Goal: Information Seeking & Learning: Find specific fact

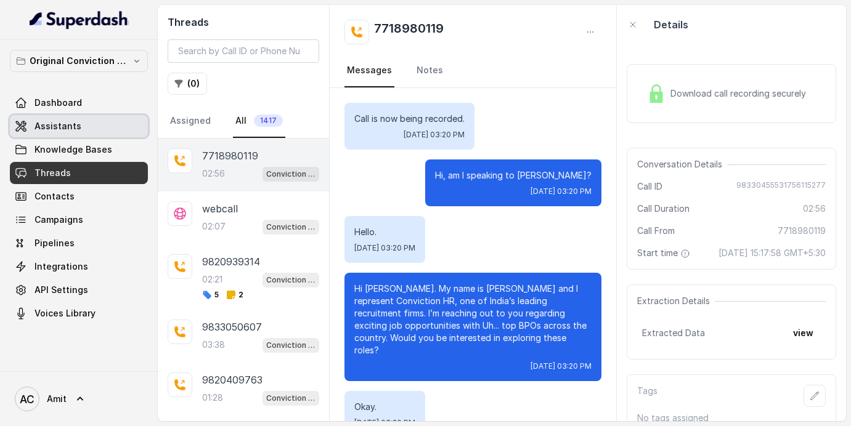
scroll to position [1922, 0]
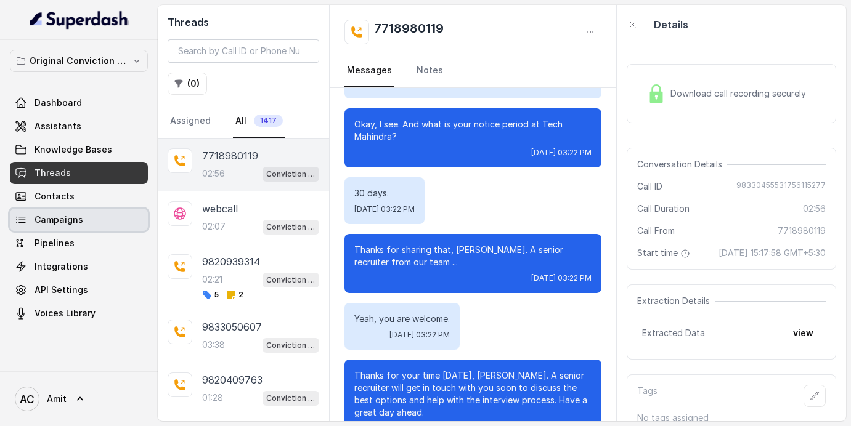
click at [51, 221] on span "Campaigns" at bounding box center [59, 220] width 49 height 12
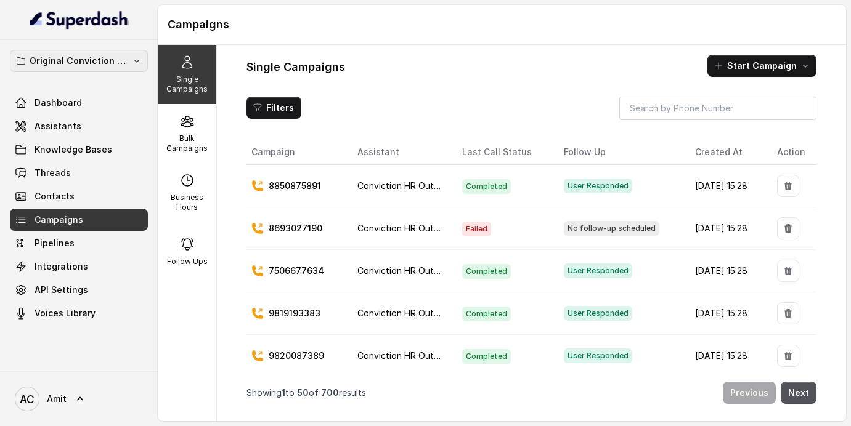
click at [100, 71] on button "Original Conviction Workspace" at bounding box center [79, 61] width 138 height 22
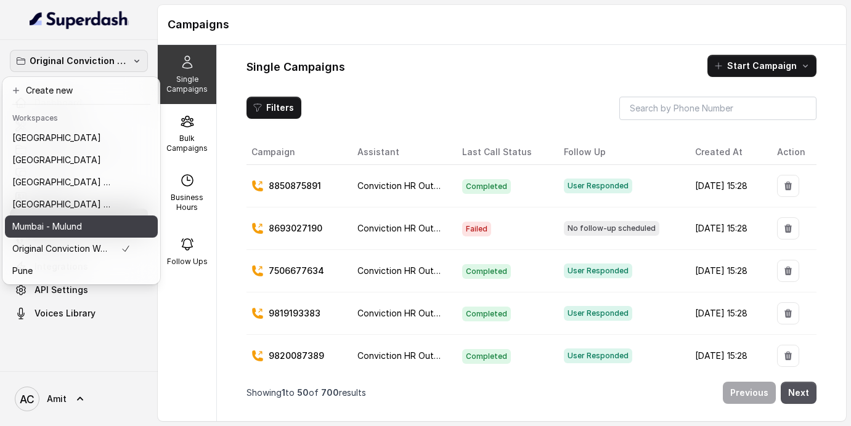
click at [70, 228] on p "Mumbai - Mulund" at bounding box center [47, 226] width 70 height 15
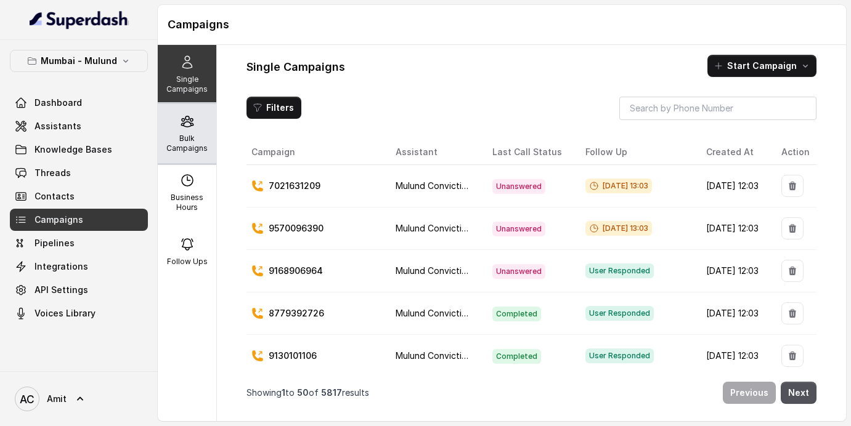
click at [192, 152] on p "Bulk Campaigns" at bounding box center [187, 144] width 49 height 20
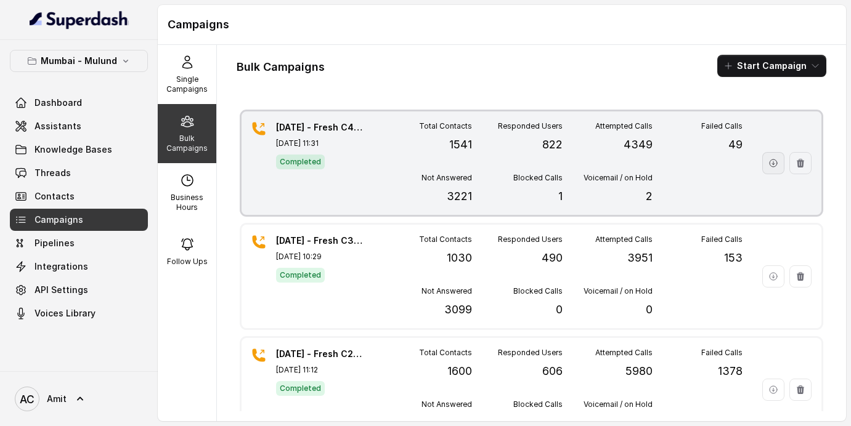
click at [773, 163] on icon "button" at bounding box center [773, 163] width 7 height 7
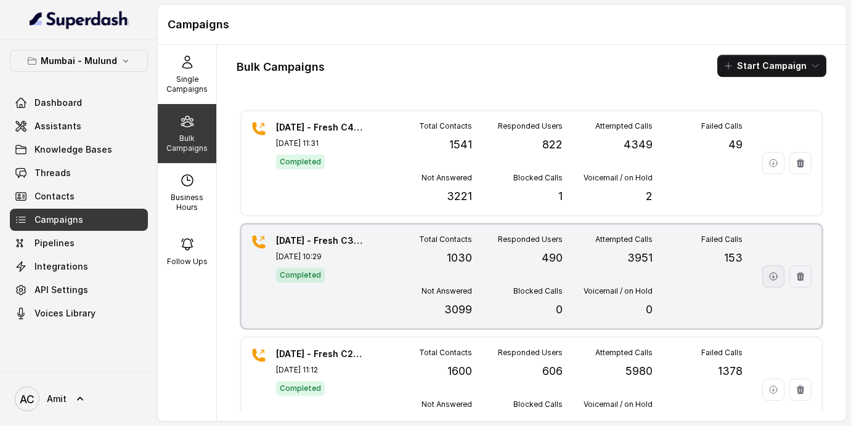
click at [781, 277] on button "button" at bounding box center [773, 277] width 22 height 22
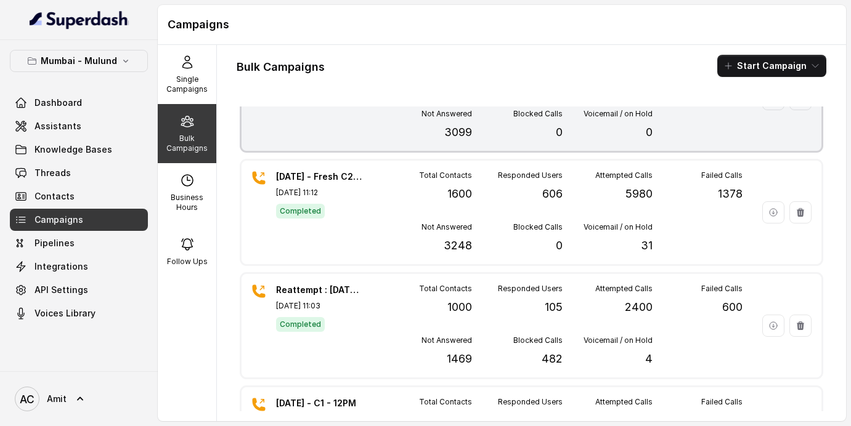
scroll to position [176, 0]
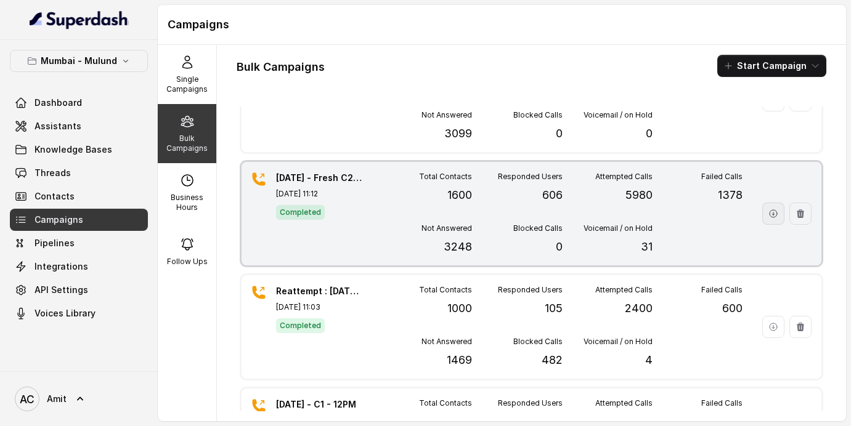
click at [774, 219] on button "button" at bounding box center [773, 214] width 22 height 22
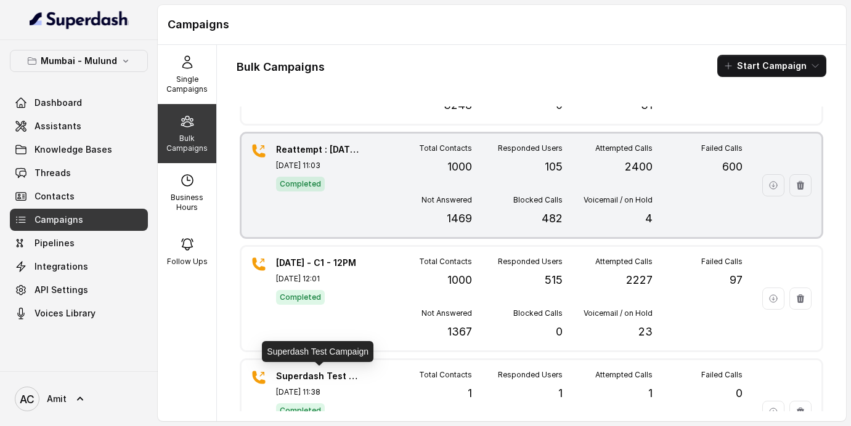
scroll to position [317, 0]
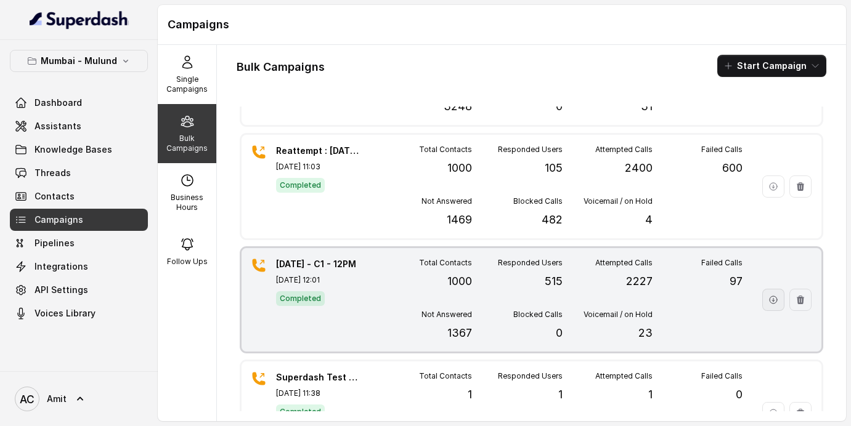
click at [773, 304] on icon "button" at bounding box center [773, 299] width 7 height 7
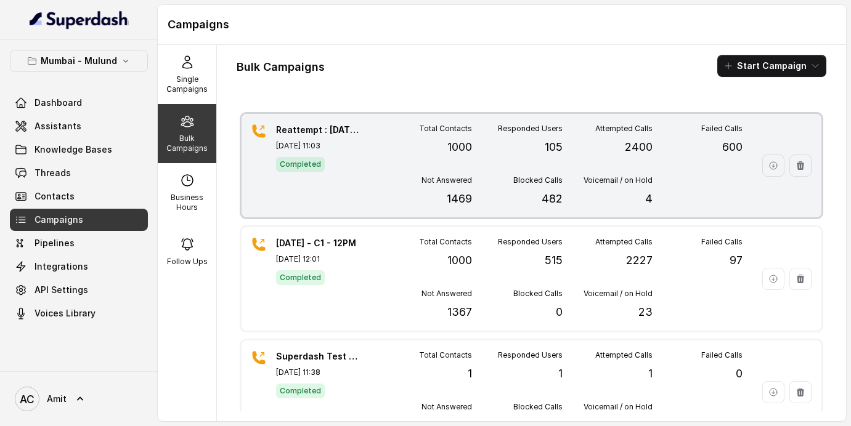
scroll to position [324, 0]
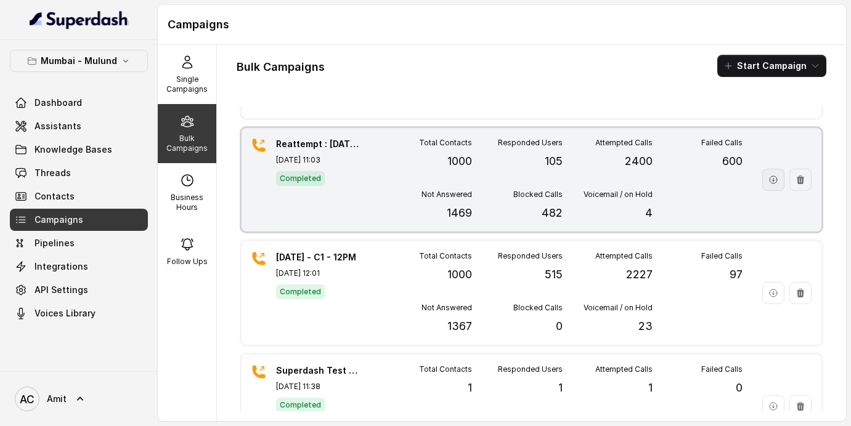
click at [771, 183] on icon "button" at bounding box center [773, 179] width 7 height 7
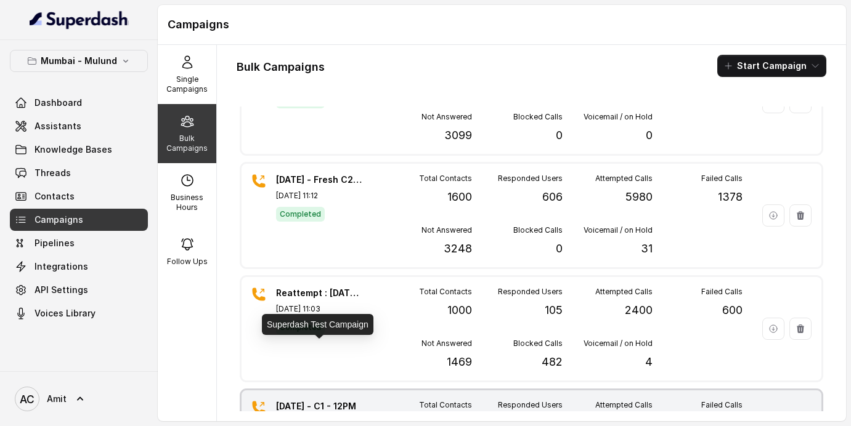
scroll to position [0, 0]
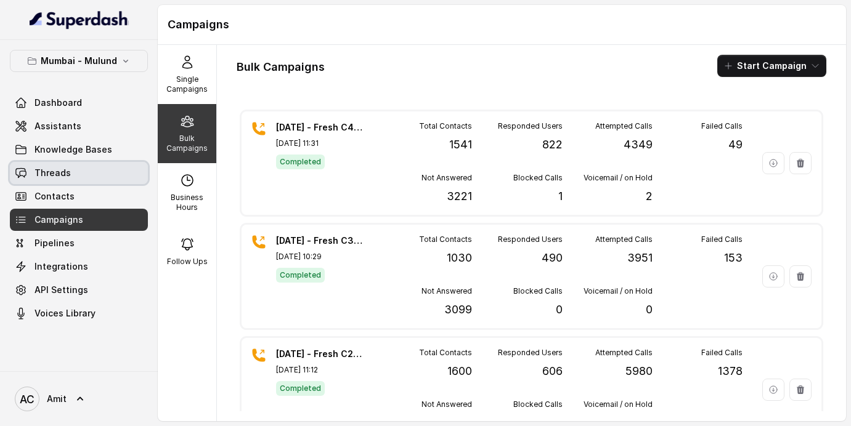
click at [66, 173] on span "Threads" at bounding box center [53, 173] width 36 height 12
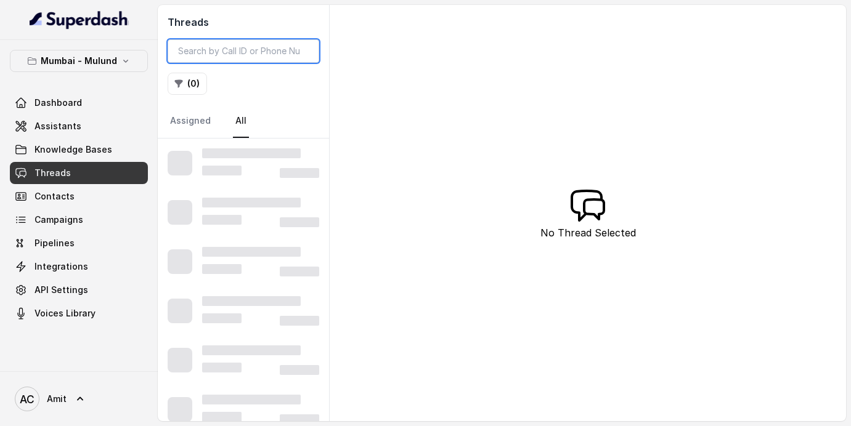
click at [268, 55] on input "search" at bounding box center [244, 50] width 152 height 23
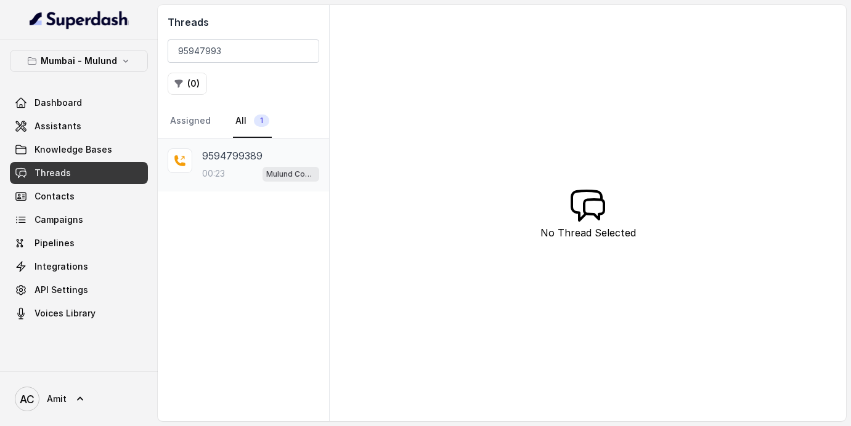
click at [225, 173] on p "00:23" at bounding box center [213, 174] width 23 height 12
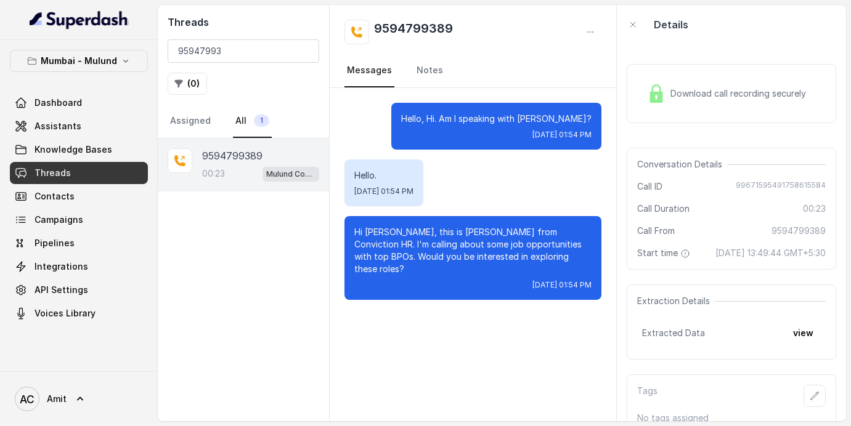
click at [731, 79] on div "Download call recording securely" at bounding box center [726, 93] width 169 height 28
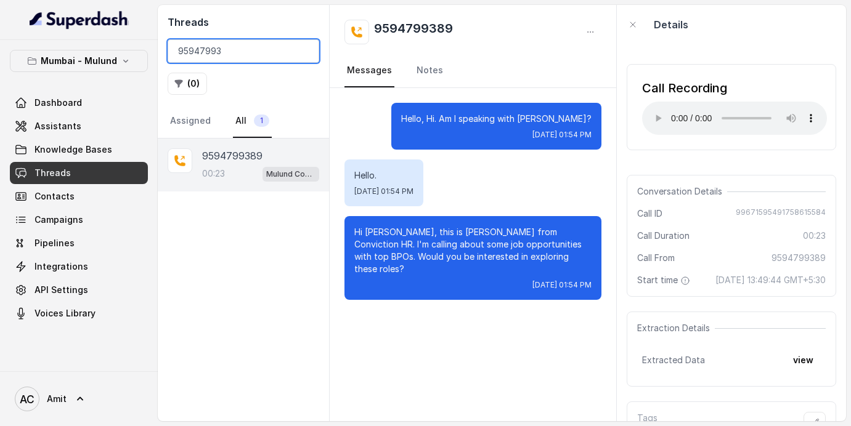
drag, startPoint x: 238, startPoint y: 52, endPoint x: 60, endPoint y: 35, distance: 179.5
click at [60, 35] on div "Mumbai - Mulund Dashboard Assistants Knowledge Bases Threads Contacts Campaigns…" at bounding box center [425, 213] width 851 height 426
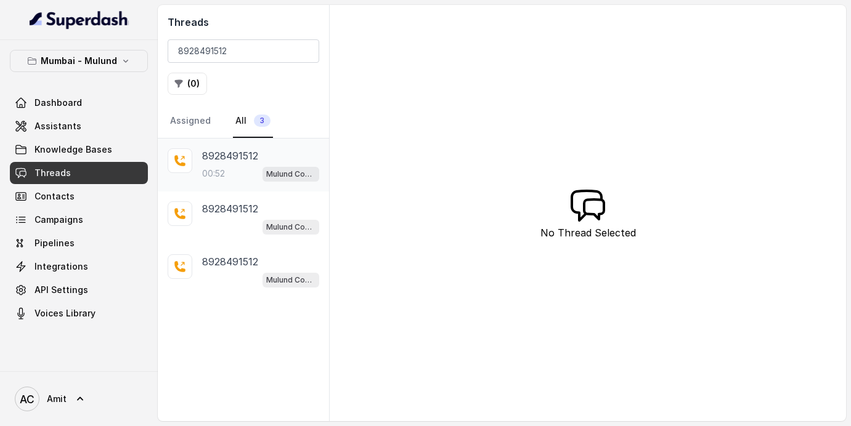
click at [234, 173] on div "00:52 Mulund Conviction HR Outbound Assistant" at bounding box center [260, 174] width 117 height 16
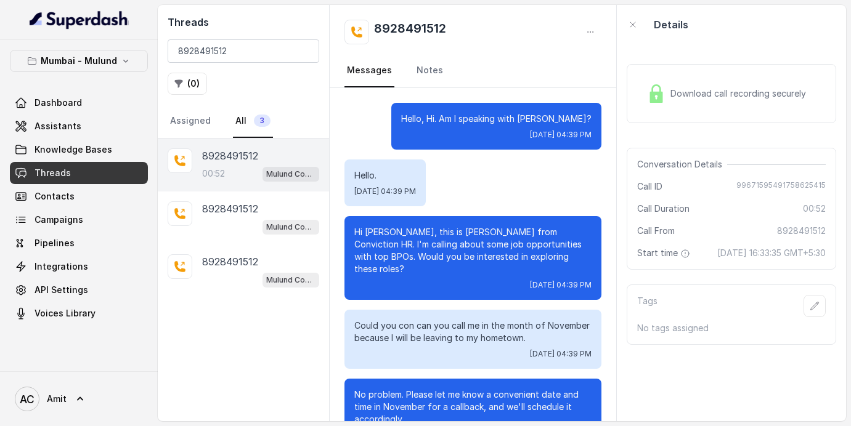
scroll to position [7, 0]
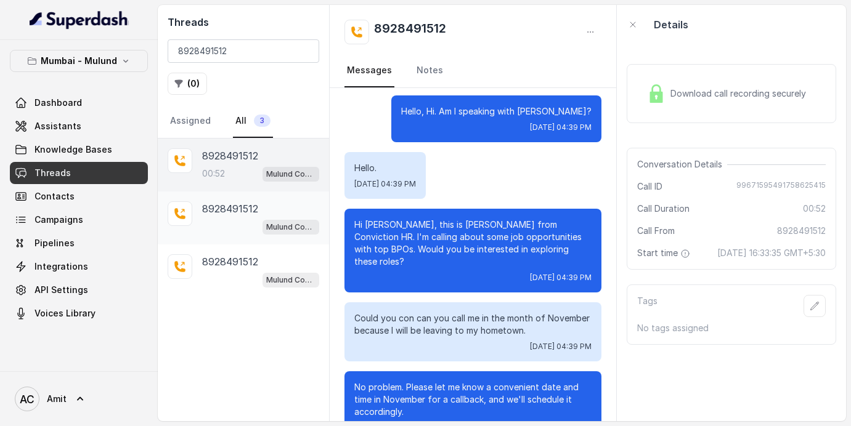
click at [242, 211] on p "8928491512" at bounding box center [230, 209] width 56 height 15
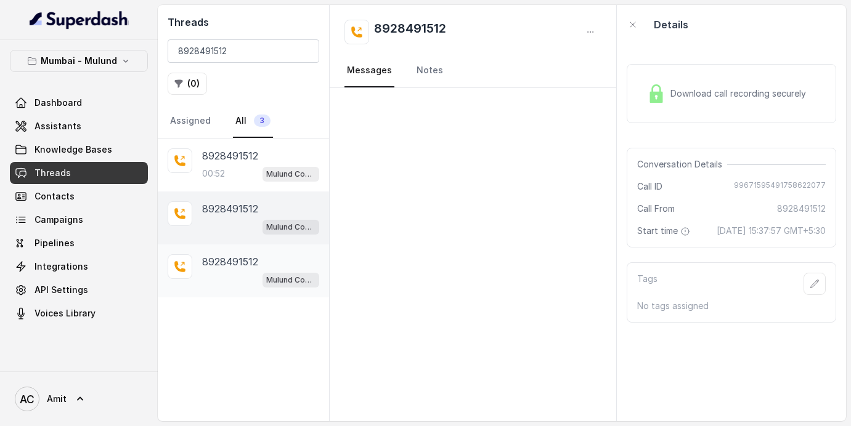
click at [232, 255] on p "8928491512" at bounding box center [230, 262] width 56 height 15
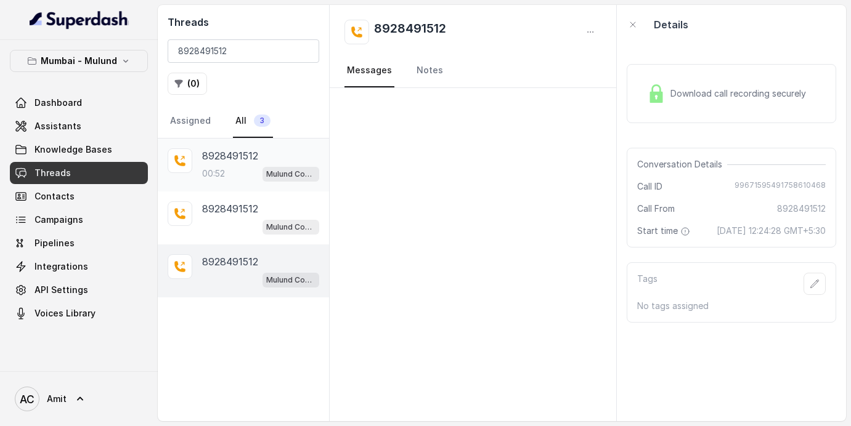
click at [237, 168] on div "00:52 Mulund Conviction HR Outbound Assistant" at bounding box center [260, 174] width 117 height 16
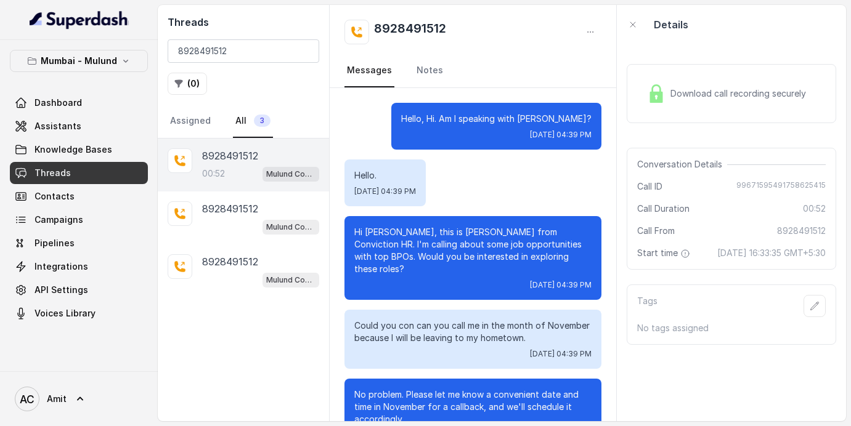
scroll to position [396, 0]
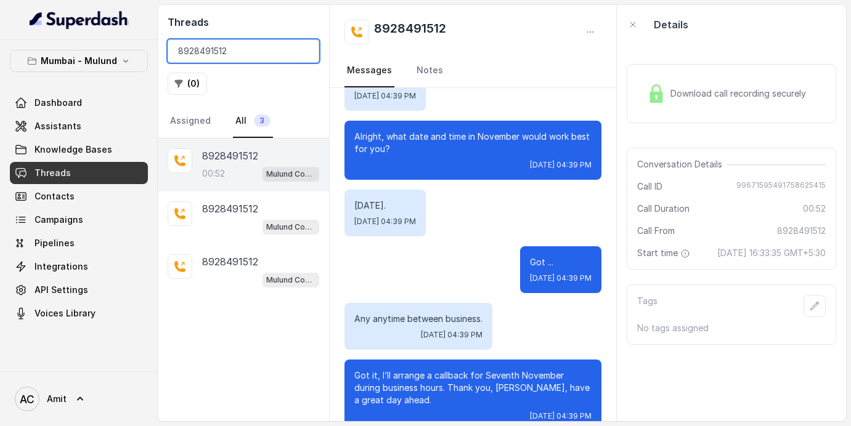
drag, startPoint x: 244, startPoint y: 55, endPoint x: 106, endPoint y: 55, distance: 138.0
click at [106, 55] on div "Mumbai - Mulund Dashboard Assistants Knowledge Bases Threads Contacts Campaigns…" at bounding box center [425, 213] width 851 height 426
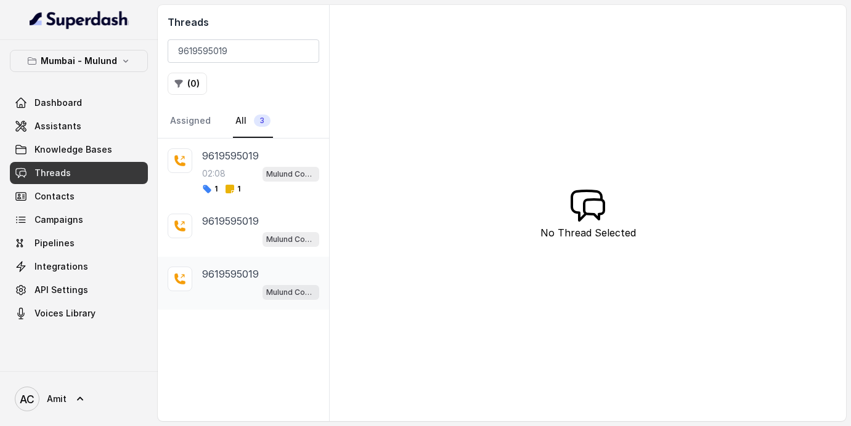
click at [251, 282] on div "9619595019 Mulund Conviction HR Outbound Assistant" at bounding box center [260, 283] width 117 height 33
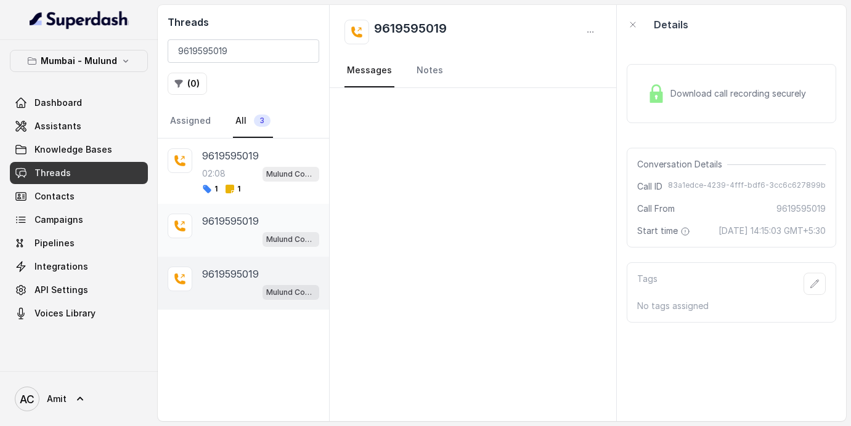
click at [222, 245] on div "Mulund Conviction HR Outbound Assistant" at bounding box center [260, 239] width 117 height 16
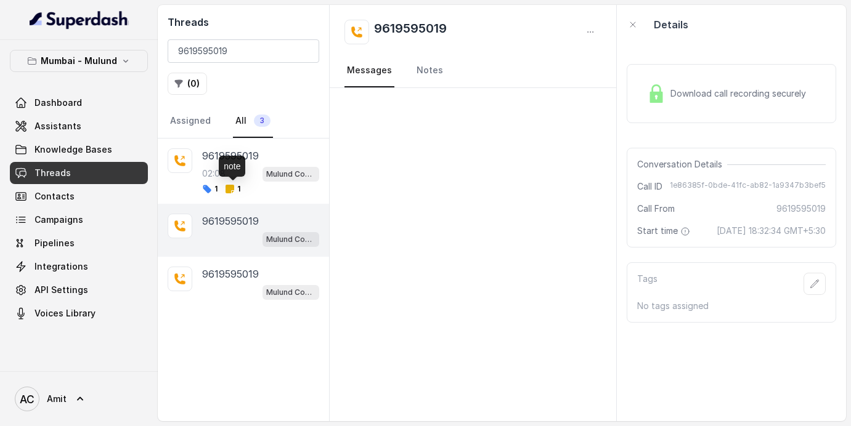
click at [227, 168] on div "note" at bounding box center [232, 166] width 26 height 21
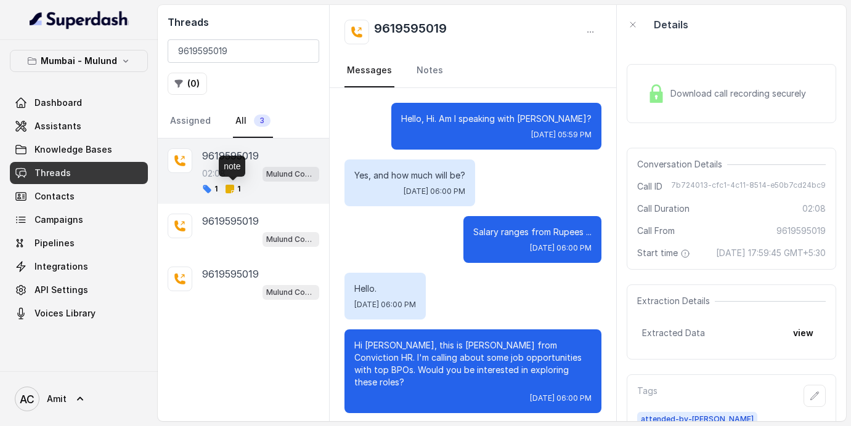
scroll to position [1049, 0]
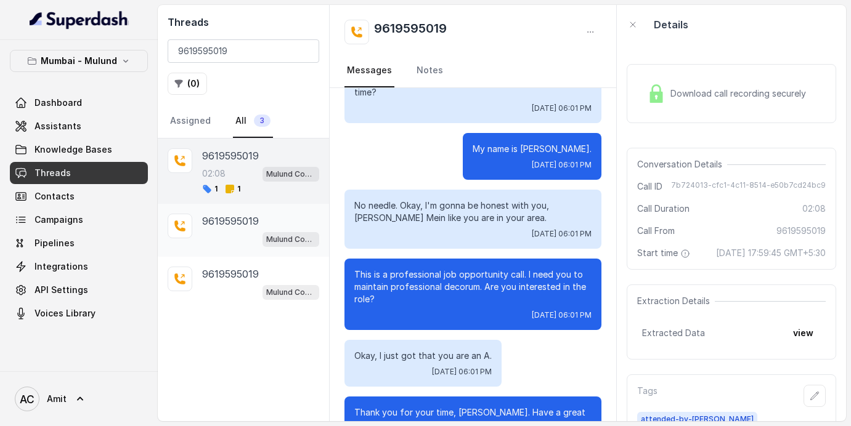
click at [229, 219] on p "9619595019" at bounding box center [230, 221] width 57 height 15
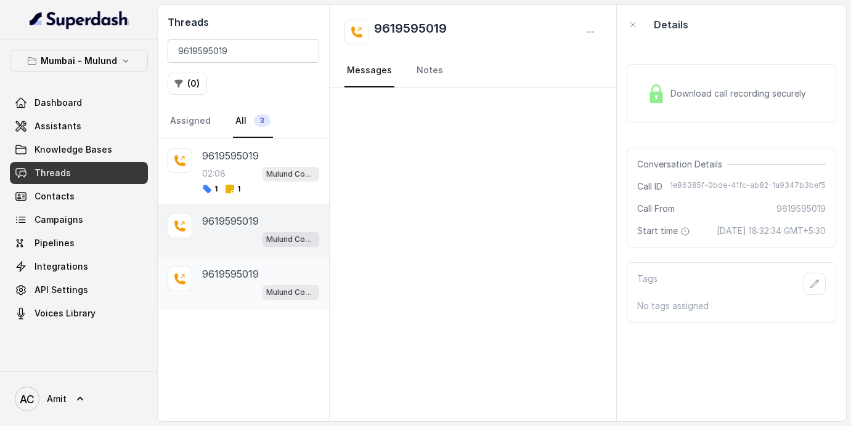
click at [230, 275] on p "9619595019" at bounding box center [230, 274] width 57 height 15
click at [225, 229] on div "9619595019 Mulund Conviction HR Outbound Assistant" at bounding box center [260, 230] width 117 height 33
click at [210, 175] on p "02:08" at bounding box center [213, 174] width 23 height 12
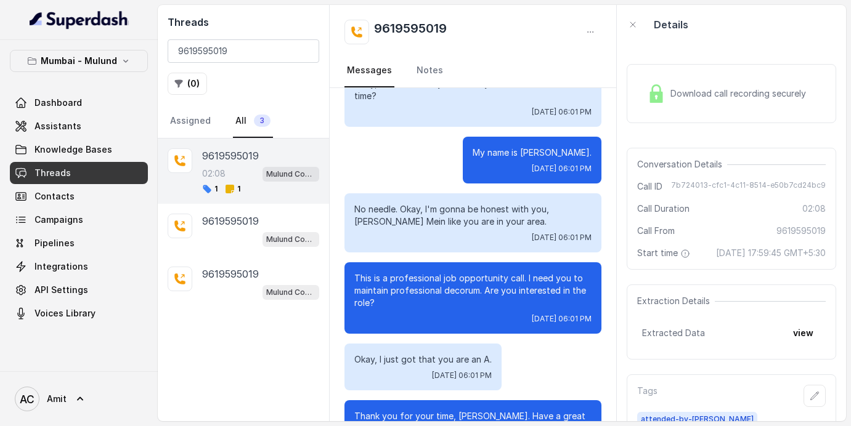
scroll to position [1049, 0]
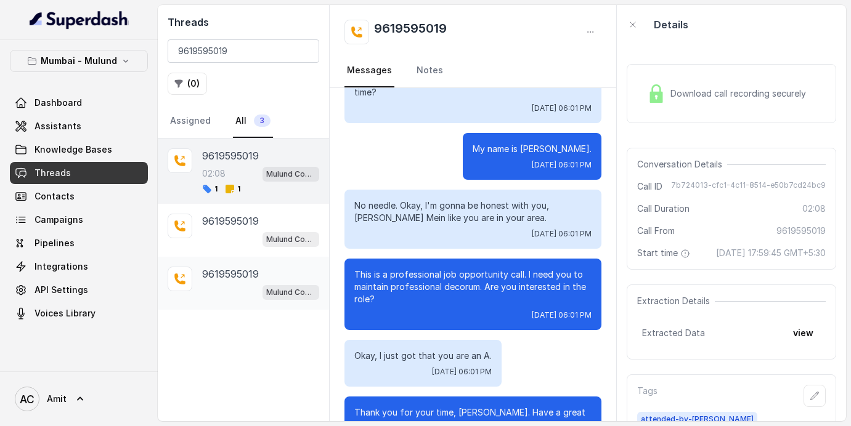
click at [234, 276] on p "9619595019" at bounding box center [230, 274] width 57 height 15
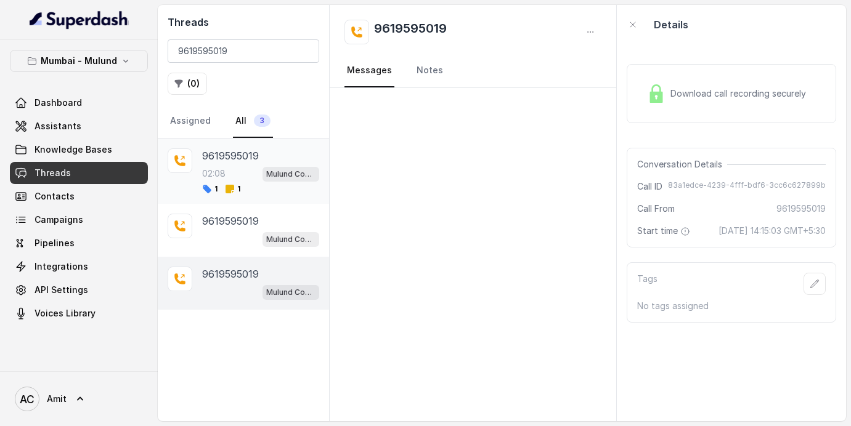
click at [240, 175] on div "02:08 Mulund Conviction HR Outbound Assistant" at bounding box center [260, 174] width 117 height 16
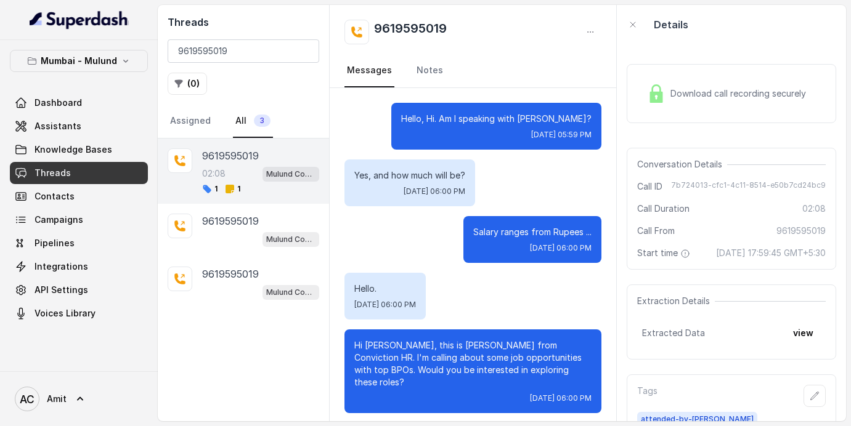
scroll to position [1049, 0]
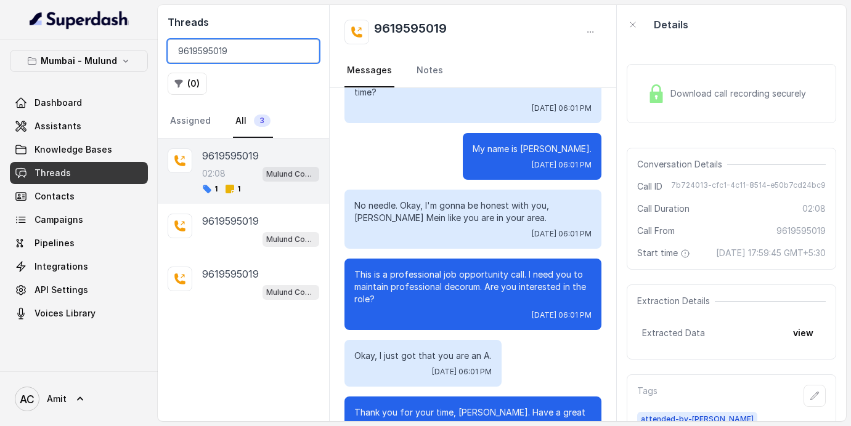
drag, startPoint x: 234, startPoint y: 55, endPoint x: 138, endPoint y: 43, distance: 97.0
click at [138, 43] on div "Mumbai - Mulund Dashboard Assistants Knowledge Bases Threads Contacts Campaigns…" at bounding box center [425, 213] width 851 height 426
click at [247, 254] on div "9619595019 Mulund Conviction HR Outbound Assistant" at bounding box center [243, 230] width 171 height 53
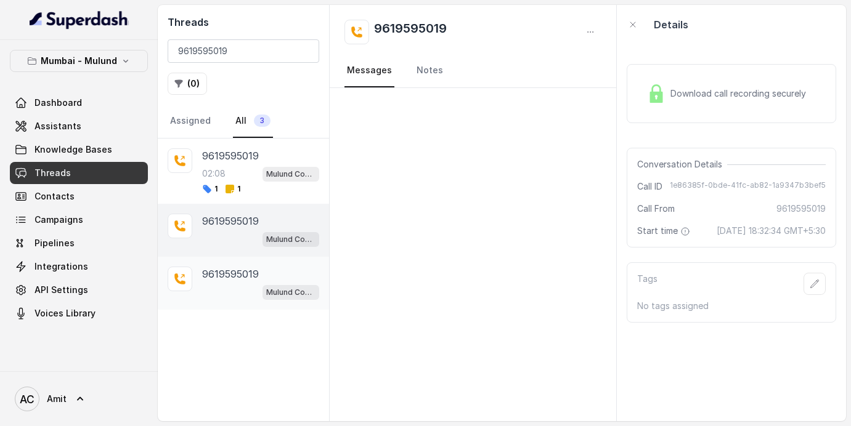
click at [246, 273] on p "9619595019" at bounding box center [230, 274] width 57 height 15
click at [231, 218] on p "9619595019" at bounding box center [230, 221] width 57 height 15
drag, startPoint x: 250, startPoint y: 50, endPoint x: 89, endPoint y: 43, distance: 160.4
click at [89, 43] on div "Mumbai - Mulund Dashboard Assistants Knowledge Bases Threads Contacts Campaigns…" at bounding box center [425, 213] width 851 height 426
type input "0"
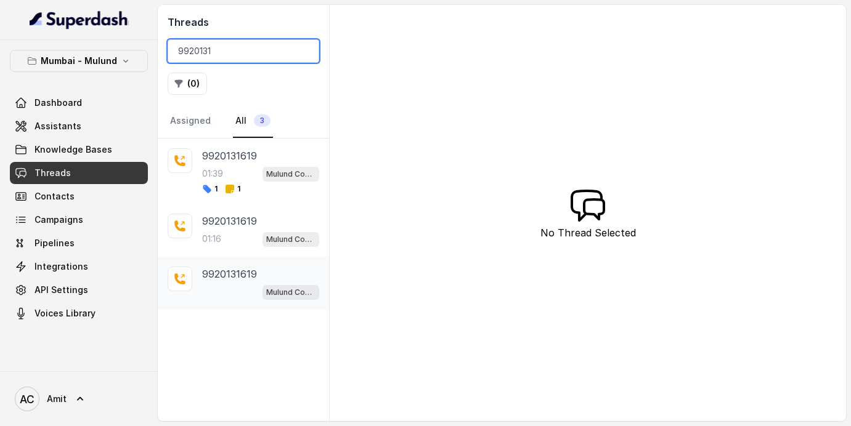
type input "9920131"
click at [234, 278] on p "9920131619" at bounding box center [229, 274] width 55 height 15
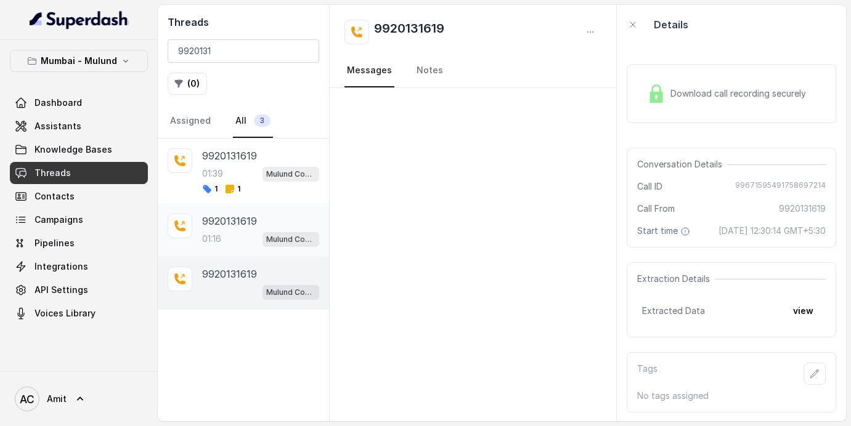
click at [215, 246] on div "01:16 Mulund Conviction HR Outbound Assistant" at bounding box center [260, 239] width 117 height 16
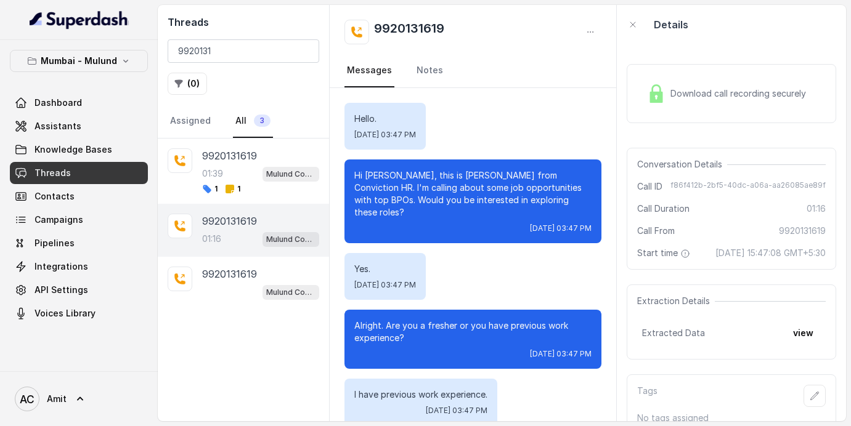
scroll to position [805, 0]
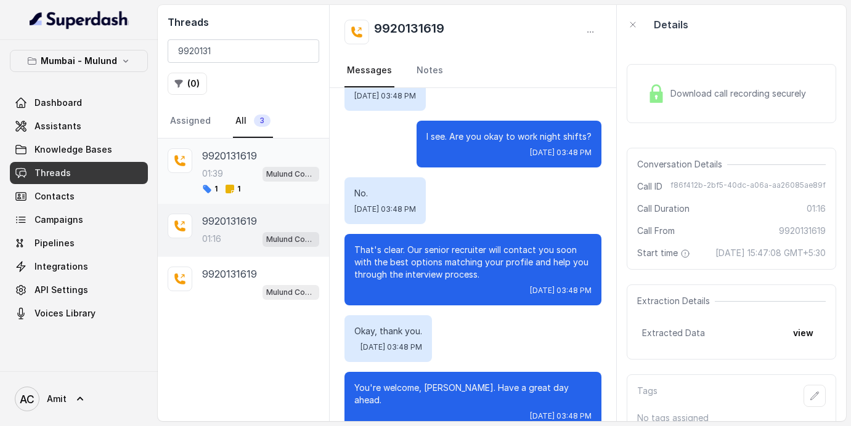
click at [219, 177] on p "01:39" at bounding box center [212, 174] width 21 height 12
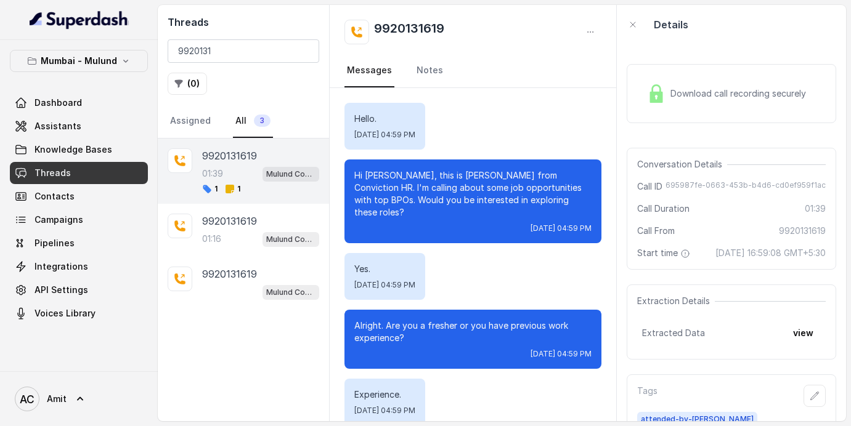
scroll to position [1170, 0]
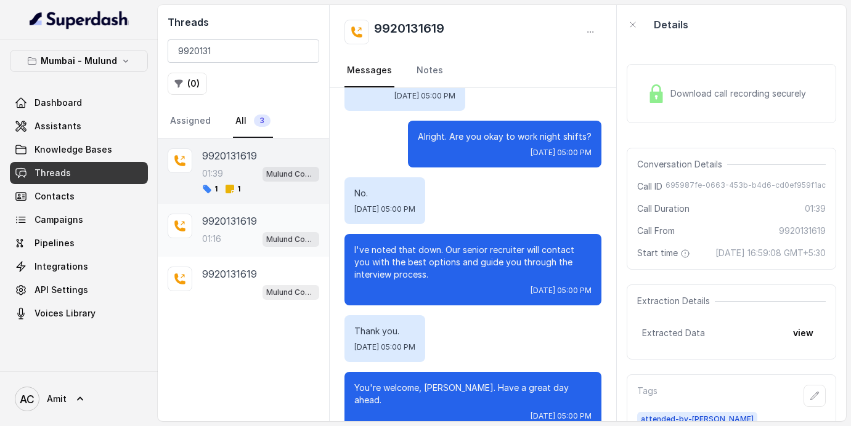
click at [233, 233] on div "01:16 Mulund Conviction HR Outbound Assistant" at bounding box center [260, 239] width 117 height 16
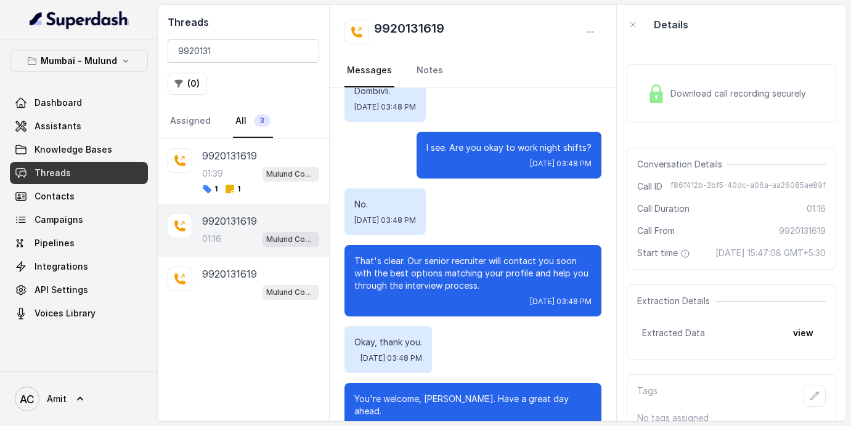
scroll to position [805, 0]
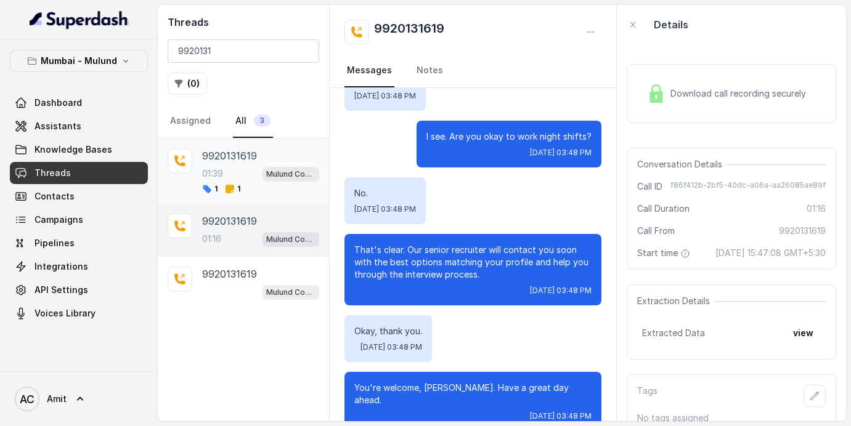
click at [229, 182] on div "9920131619 01:39 Mulund Conviction HR Outbound Assistant 1 1" at bounding box center [260, 172] width 117 height 46
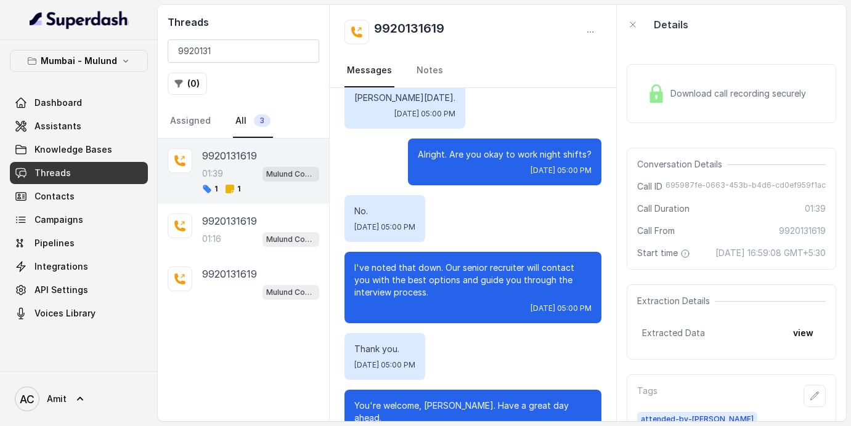
scroll to position [1151, 0]
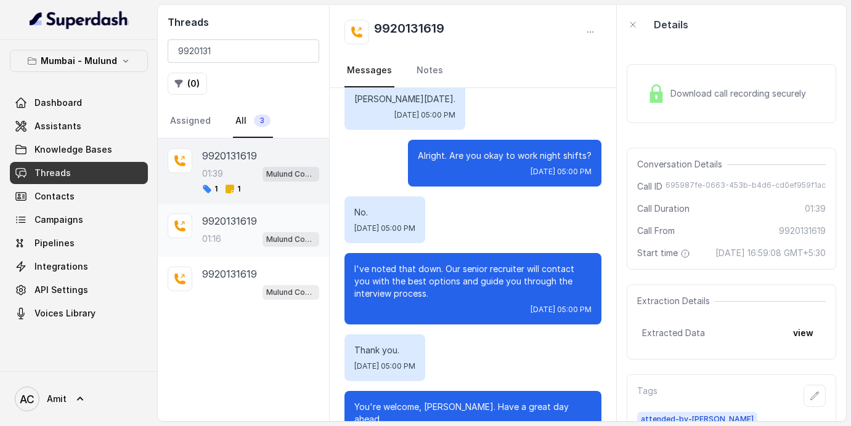
click at [202, 234] on div "9920131619 01:16 Mulund Conviction HR Outbound Assistant" at bounding box center [243, 230] width 171 height 53
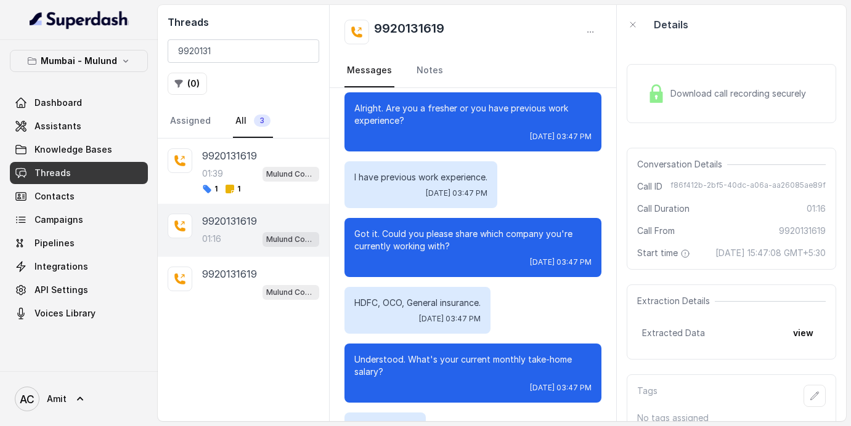
scroll to position [226, 0]
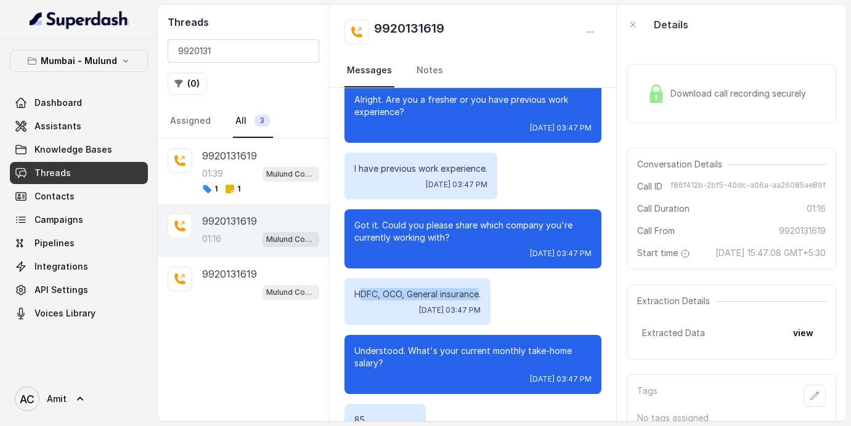
drag, startPoint x: 358, startPoint y: 281, endPoint x: 480, endPoint y: 281, distance: 122.0
click at [480, 288] on p "HDFC, OCO, General insurance." at bounding box center [417, 294] width 126 height 12
click at [212, 179] on p "01:39" at bounding box center [212, 174] width 21 height 12
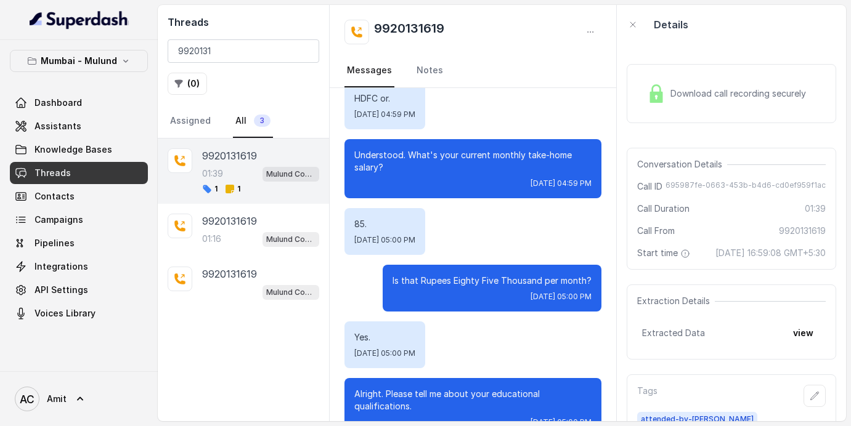
scroll to position [422, 0]
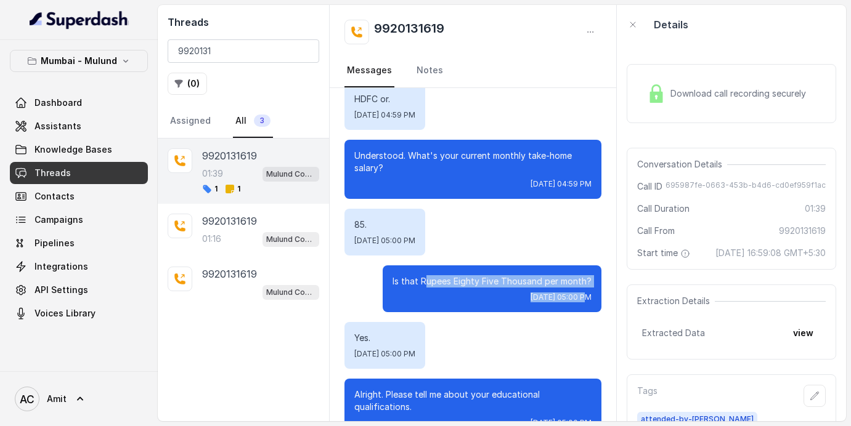
drag, startPoint x: 426, startPoint y: 267, endPoint x: 539, endPoint y: 290, distance: 114.9
click at [539, 290] on div "Is that Rupees Eighty Five Thousand per month? [DATE] 05:00 PM" at bounding box center [492, 289] width 219 height 47
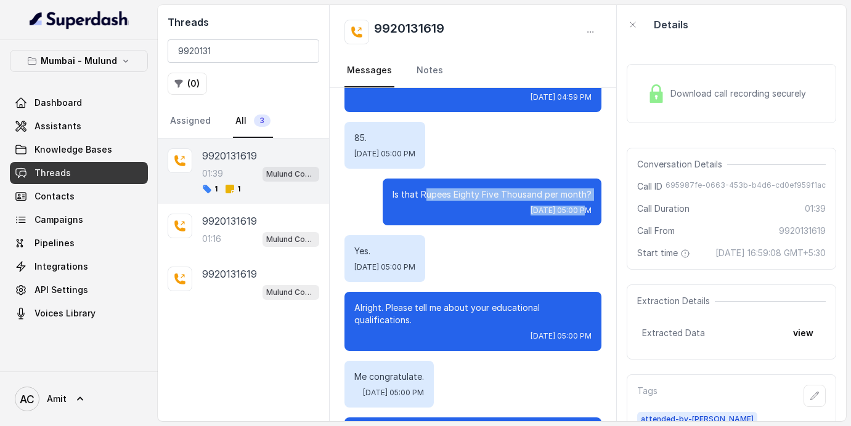
scroll to position [508, 0]
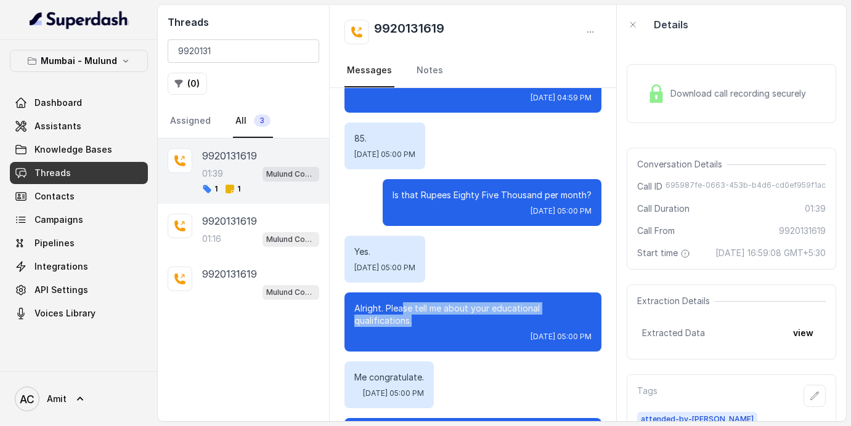
drag, startPoint x: 403, startPoint y: 296, endPoint x: 472, endPoint y: 313, distance: 71.1
click at [472, 313] on p "Alright. Please tell me about your educational qualifications." at bounding box center [472, 315] width 237 height 25
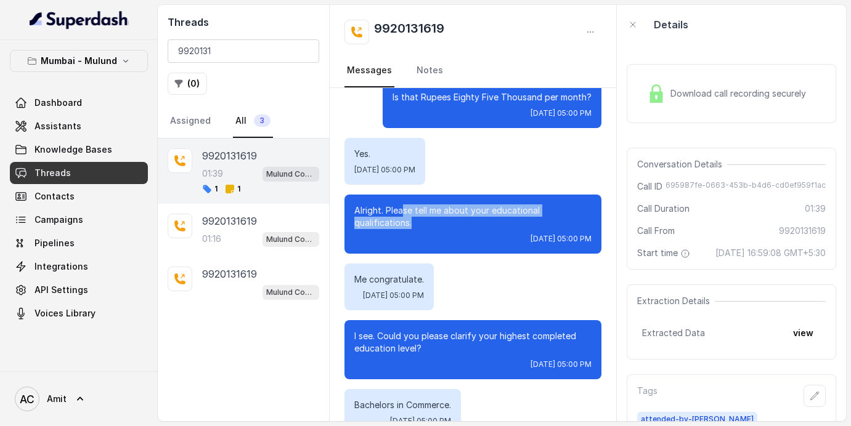
scroll to position [605, 0]
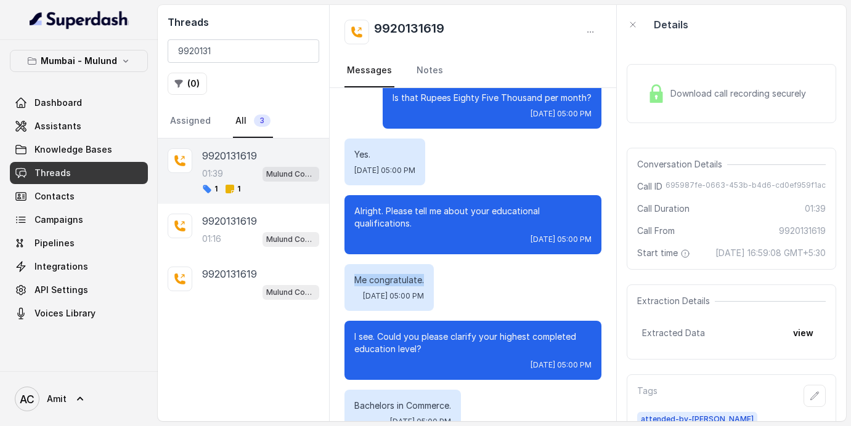
drag, startPoint x: 354, startPoint y: 267, endPoint x: 450, endPoint y: 274, distance: 95.8
click at [424, 274] on p "Me congratulate." at bounding box center [389, 280] width 70 height 12
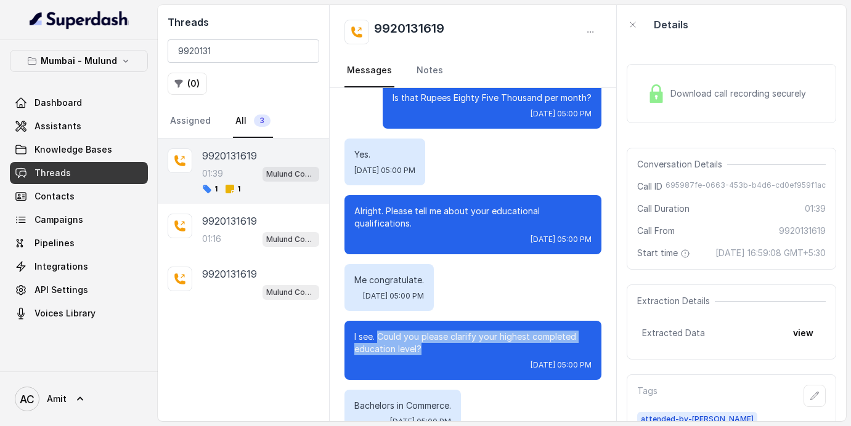
drag, startPoint x: 378, startPoint y: 328, endPoint x: 442, endPoint y: 339, distance: 64.9
click at [442, 339] on p "I see. Could you please clarify your highest completed education level?" at bounding box center [472, 343] width 237 height 25
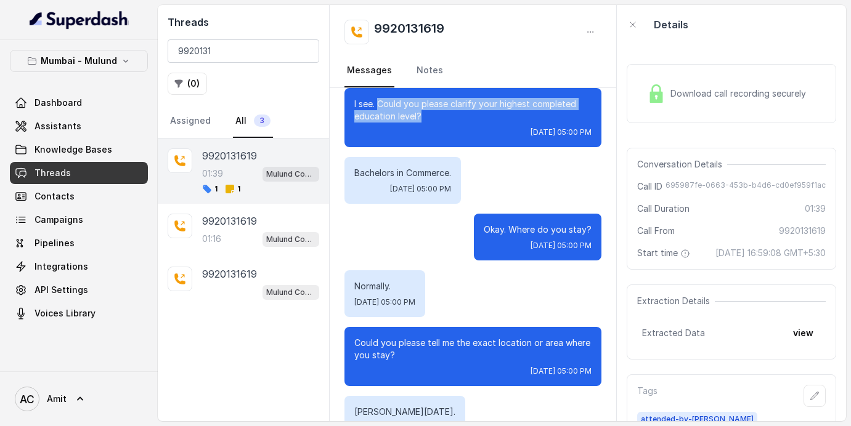
scroll to position [839, 0]
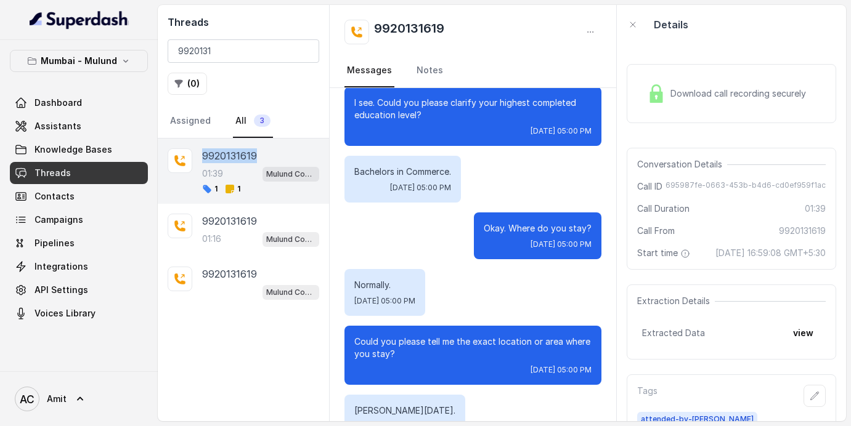
copy p "9920131619"
click at [63, 225] on span "Campaigns" at bounding box center [59, 220] width 49 height 12
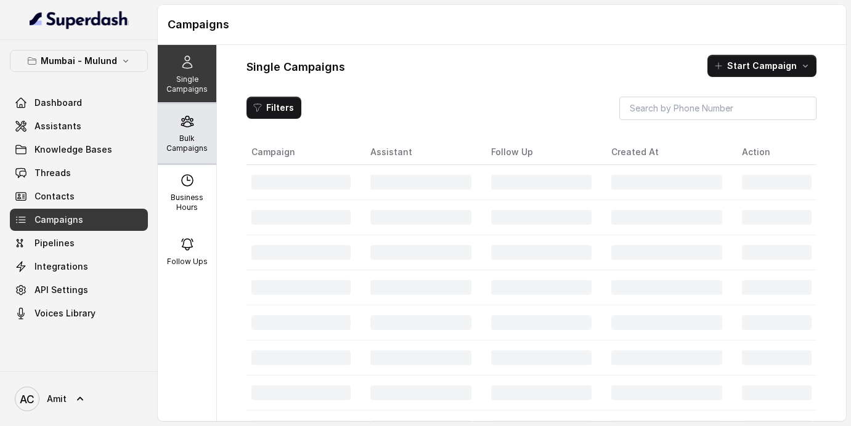
click at [171, 132] on div "Bulk Campaigns" at bounding box center [187, 133] width 59 height 59
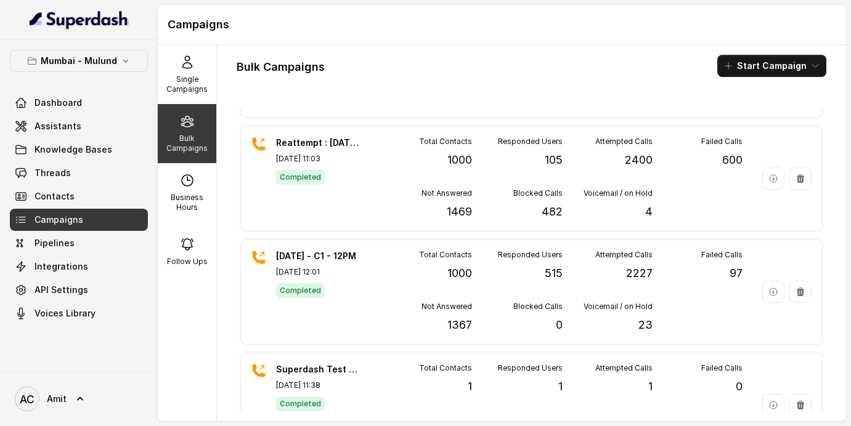
scroll to position [324, 0]
